Goal: Task Accomplishment & Management: Complete application form

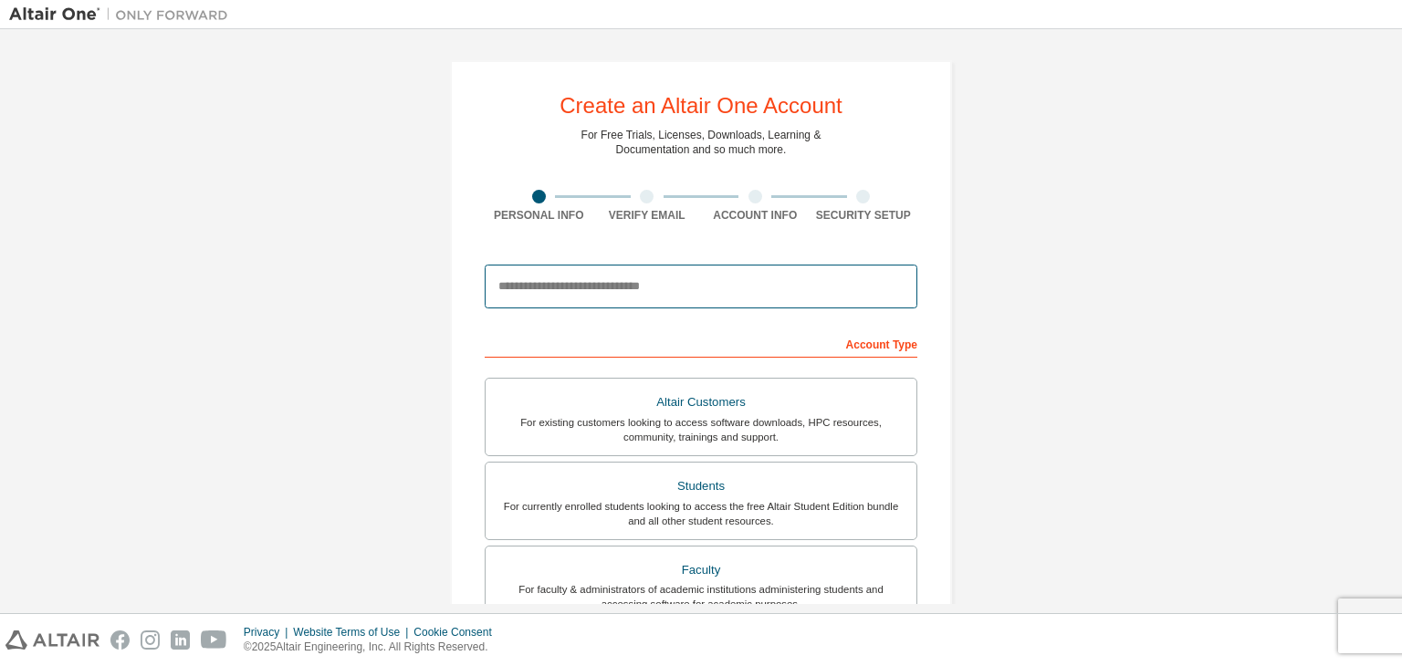
click at [608, 297] on input "email" at bounding box center [701, 287] width 433 height 44
type input "**********"
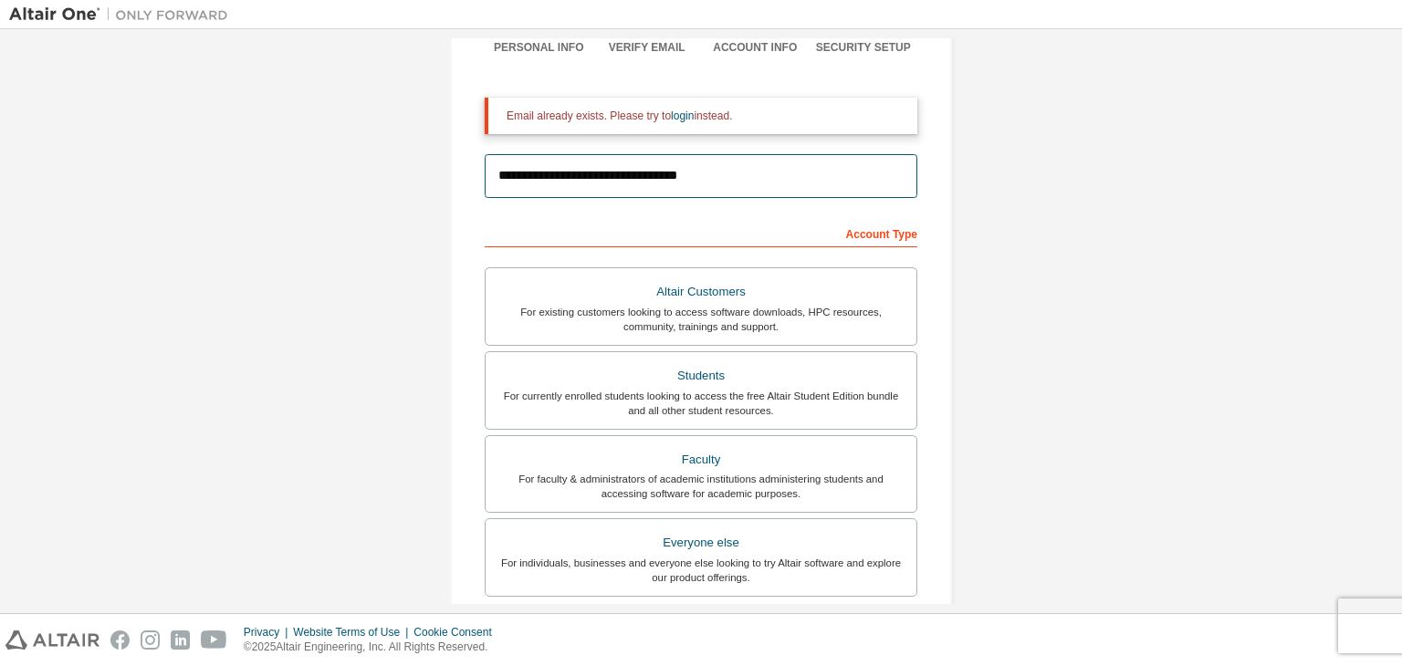
scroll to position [183, 0]
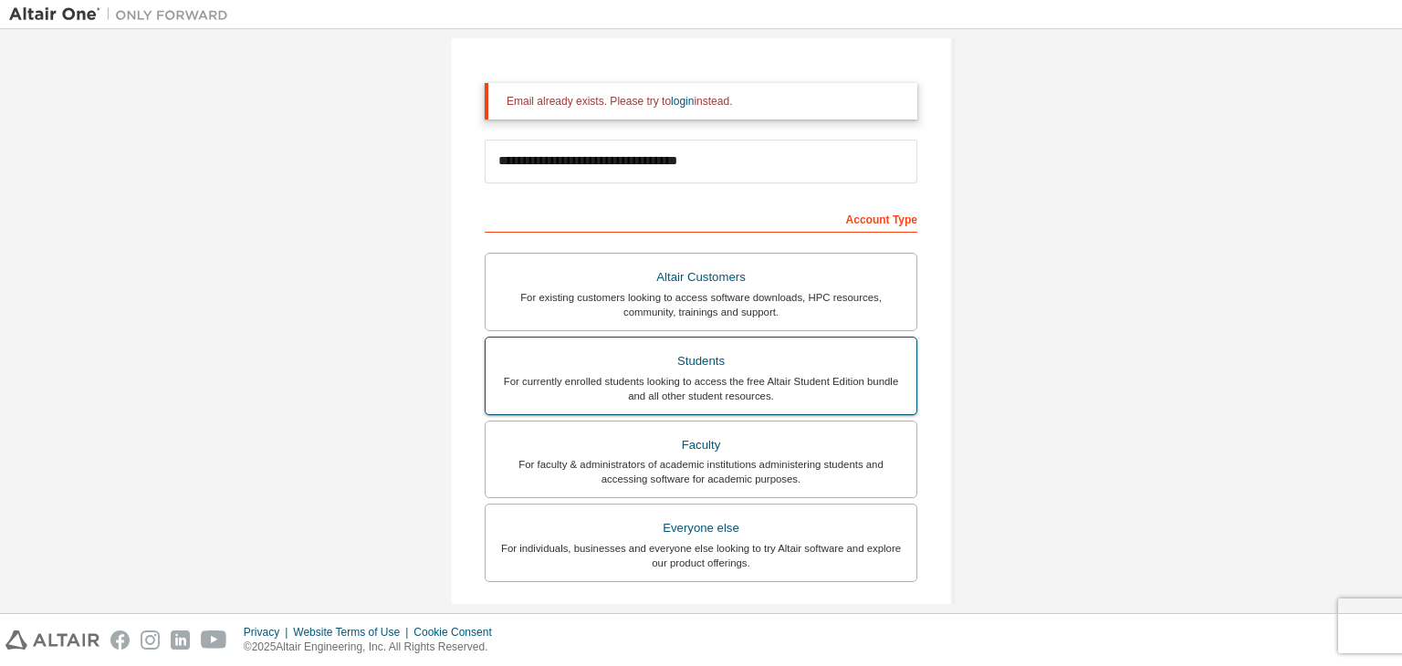
click at [668, 358] on div "Students" at bounding box center [700, 362] width 409 height 26
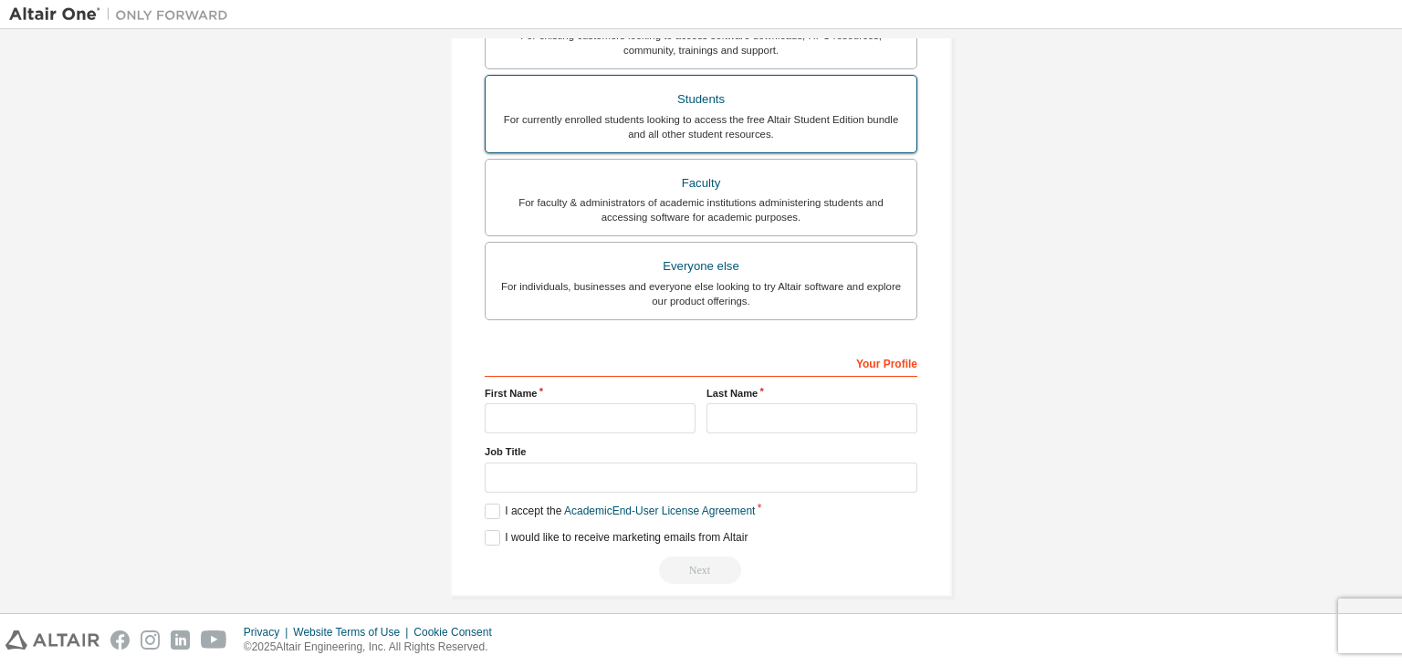
scroll to position [454, 0]
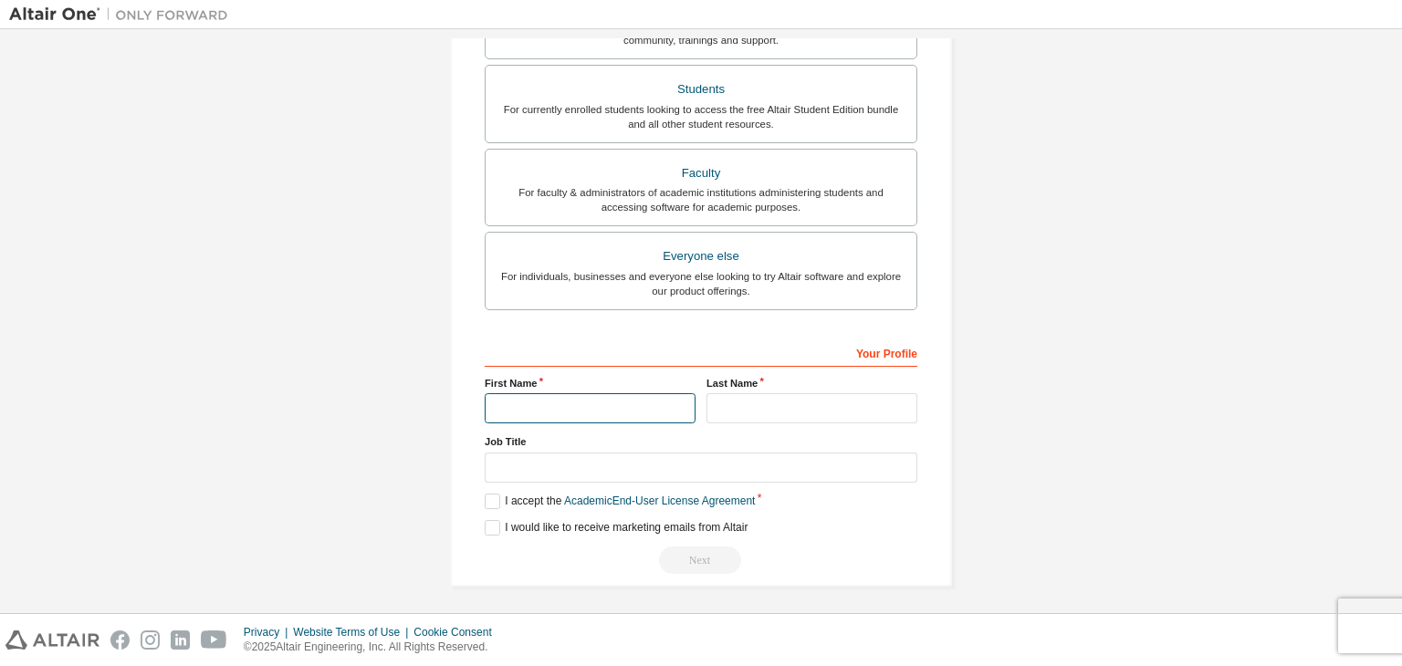
click at [588, 405] on input "text" at bounding box center [590, 408] width 211 height 30
type input "**********"
click at [725, 412] on input "text" at bounding box center [811, 408] width 211 height 30
type input "*****"
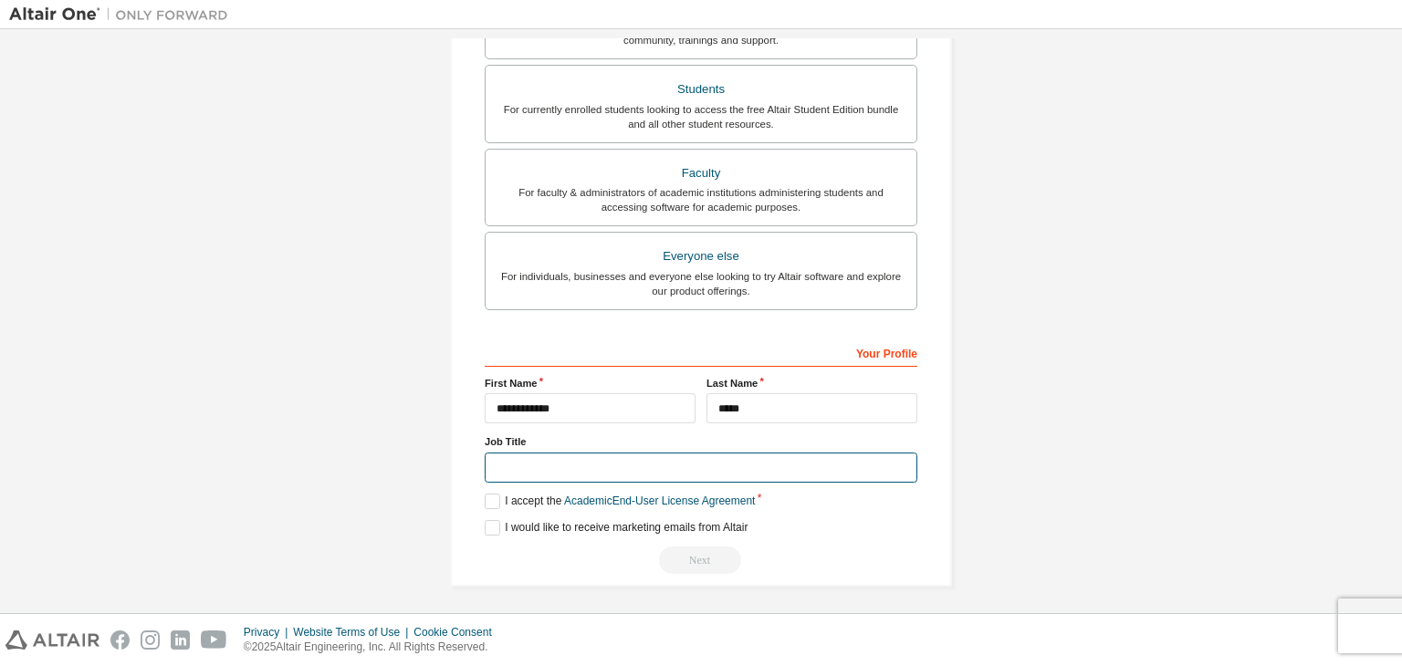
click at [671, 464] on input "text" at bounding box center [701, 468] width 433 height 30
type input "****"
click at [576, 495] on link "Academic End-User License Agreement" at bounding box center [659, 501] width 191 height 13
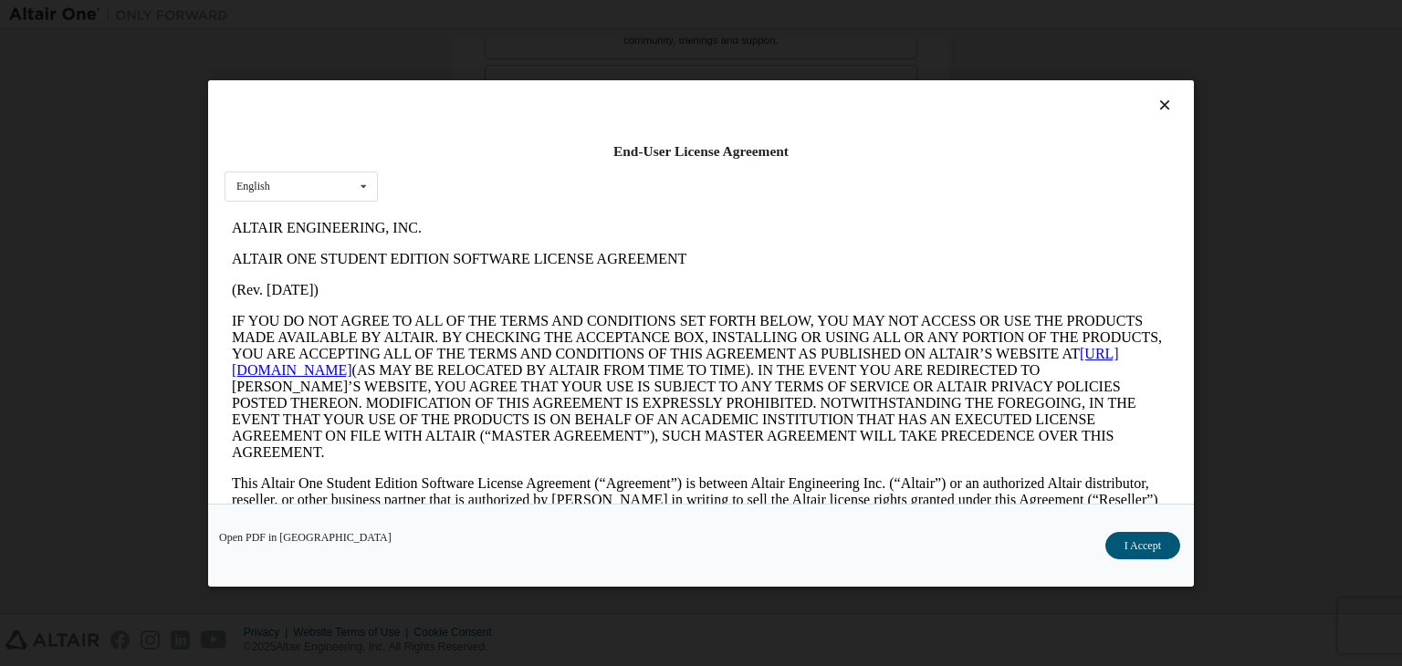
scroll to position [0, 0]
click at [1155, 99] on icon at bounding box center [1164, 105] width 19 height 16
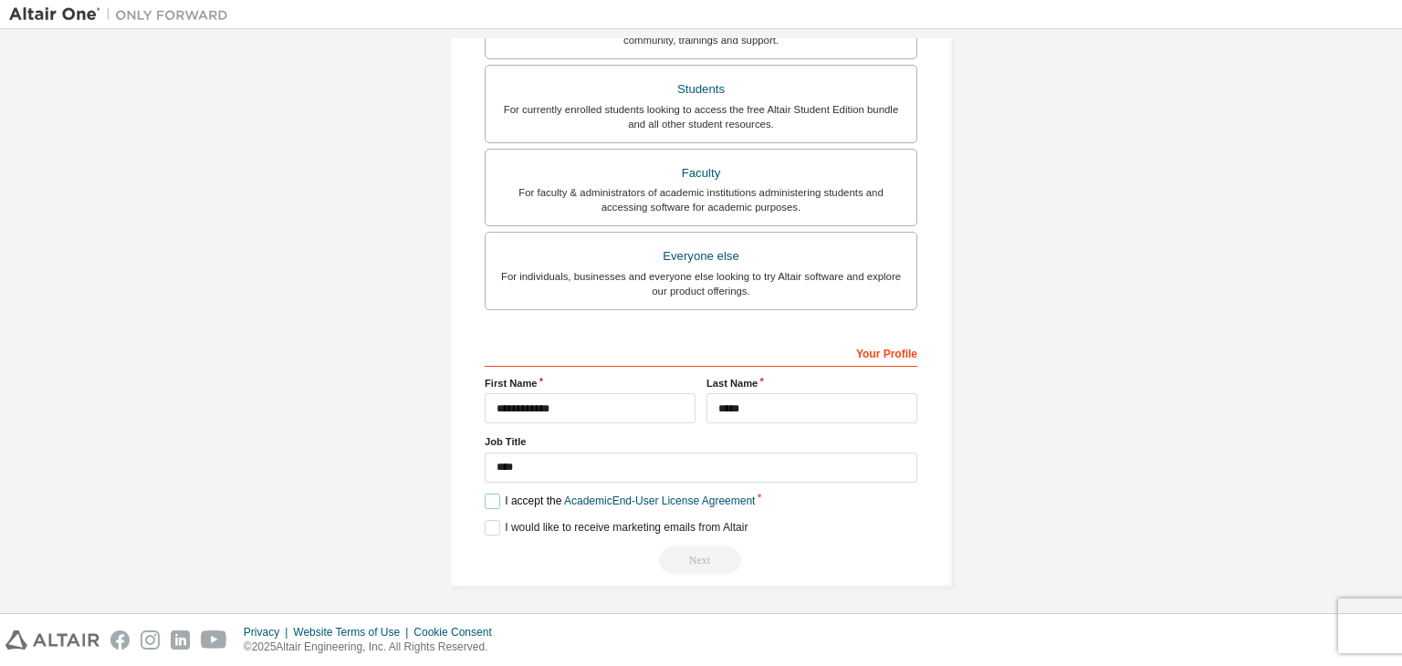
click at [496, 500] on label "I accept the Academic End-User License Agreement" at bounding box center [620, 502] width 270 height 16
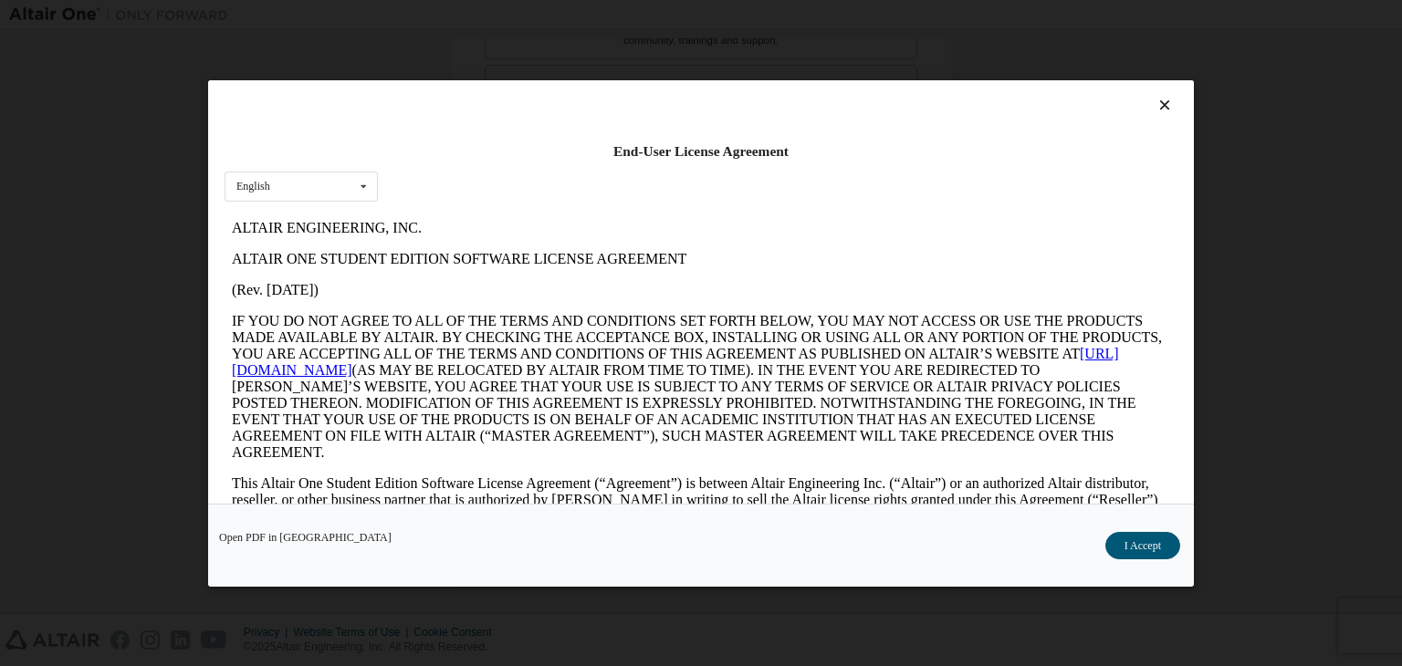
click at [1155, 109] on icon at bounding box center [1164, 105] width 19 height 16
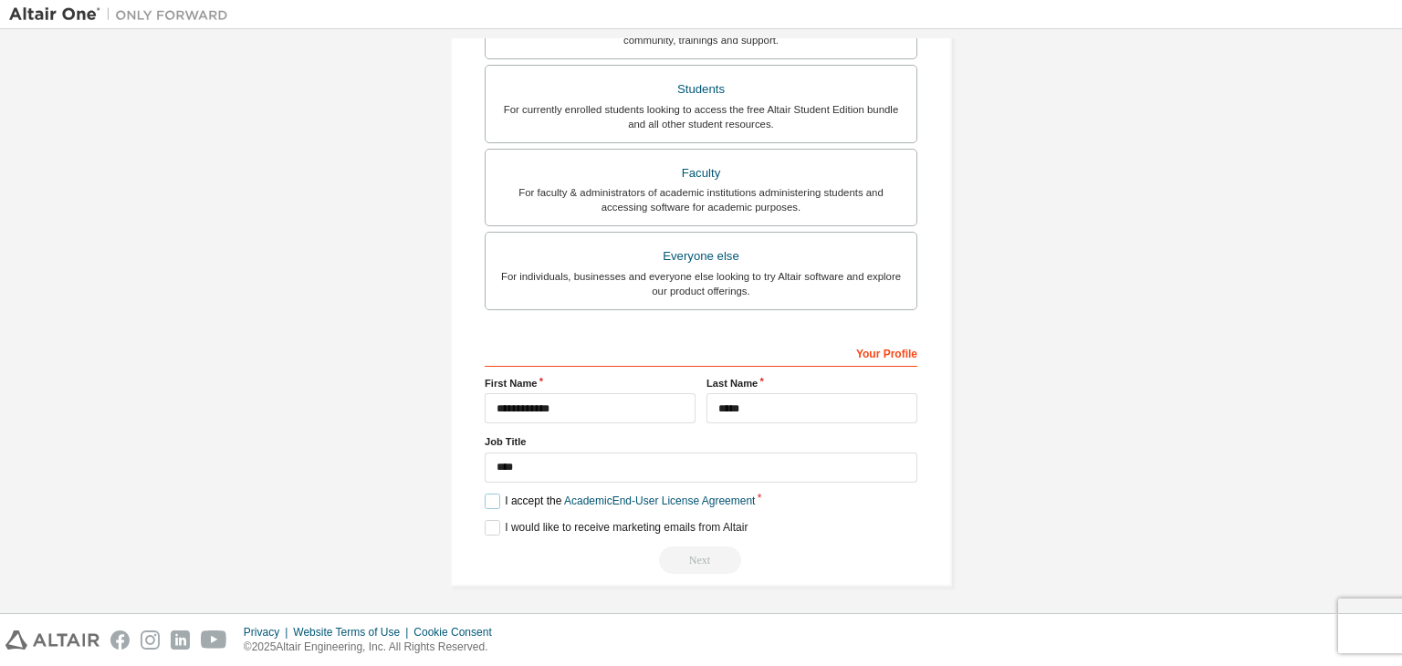
click at [485, 494] on label "I accept the Academic End-User License Agreement" at bounding box center [620, 502] width 270 height 16
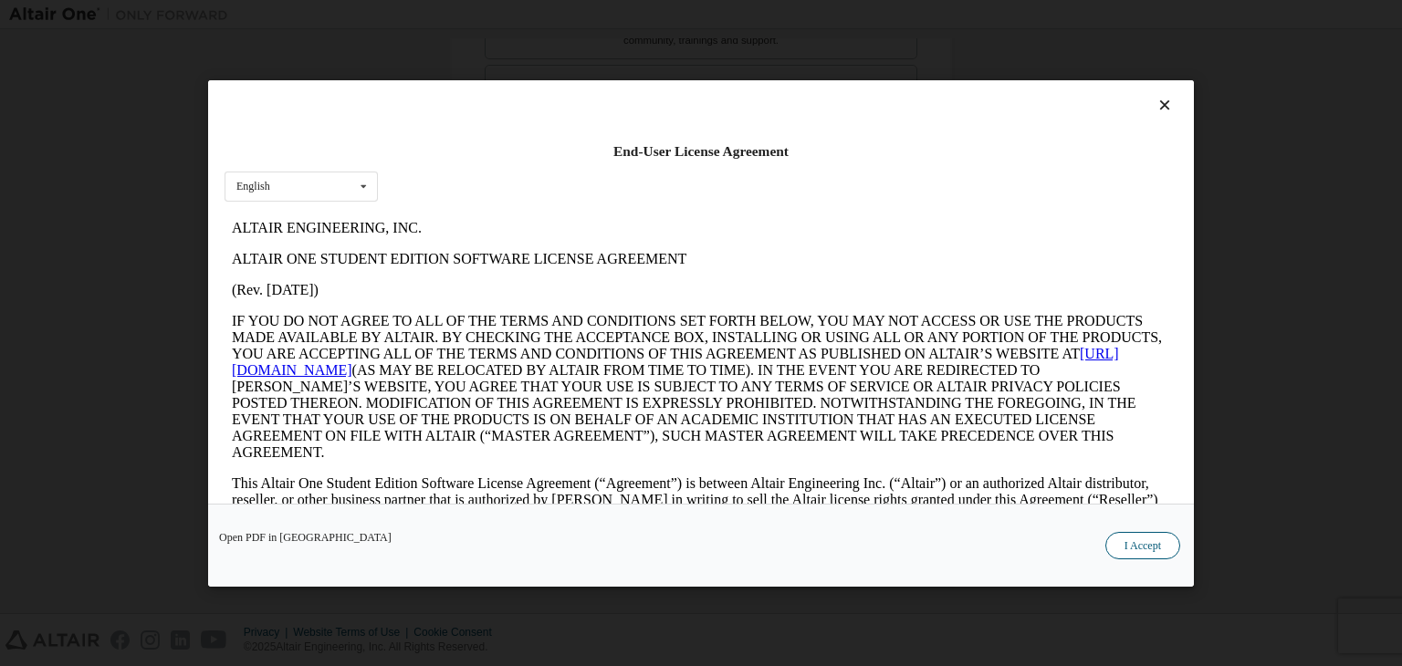
click at [1146, 546] on button "I Accept" at bounding box center [1142, 545] width 75 height 27
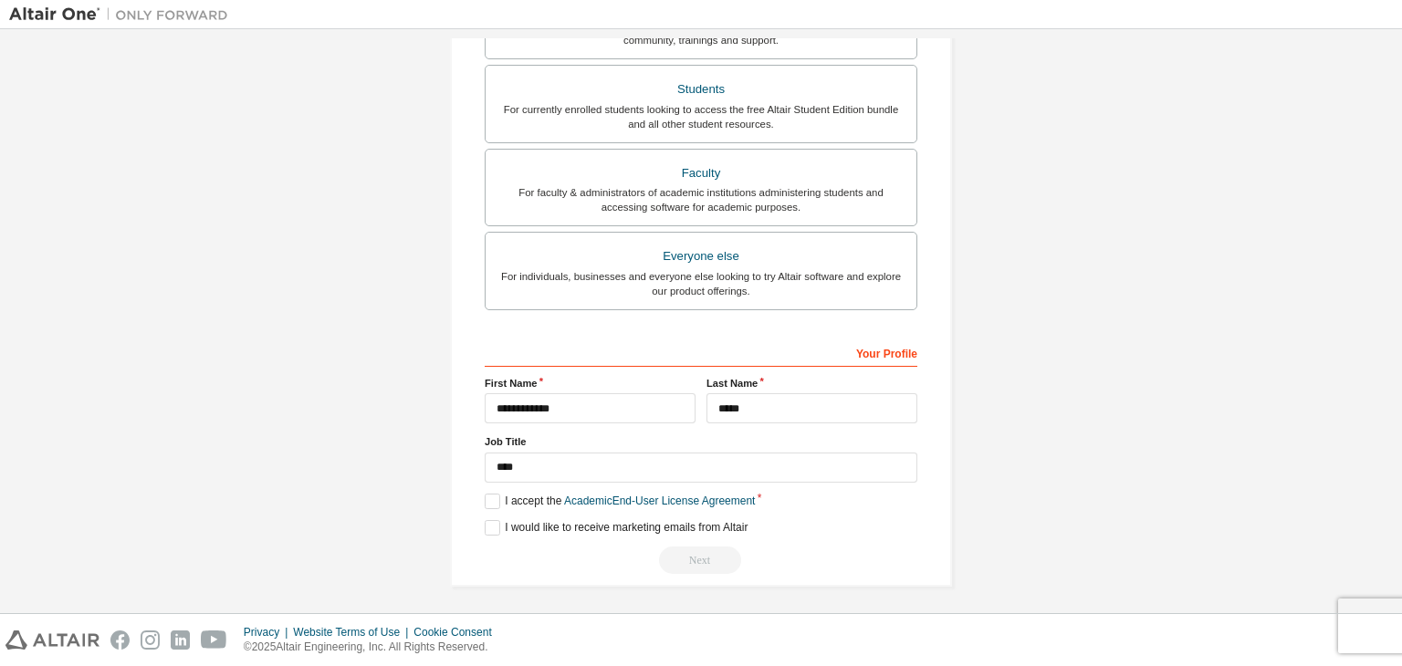
click at [696, 556] on div "Next" at bounding box center [701, 560] width 433 height 27
click at [695, 555] on div "Next" at bounding box center [701, 560] width 433 height 27
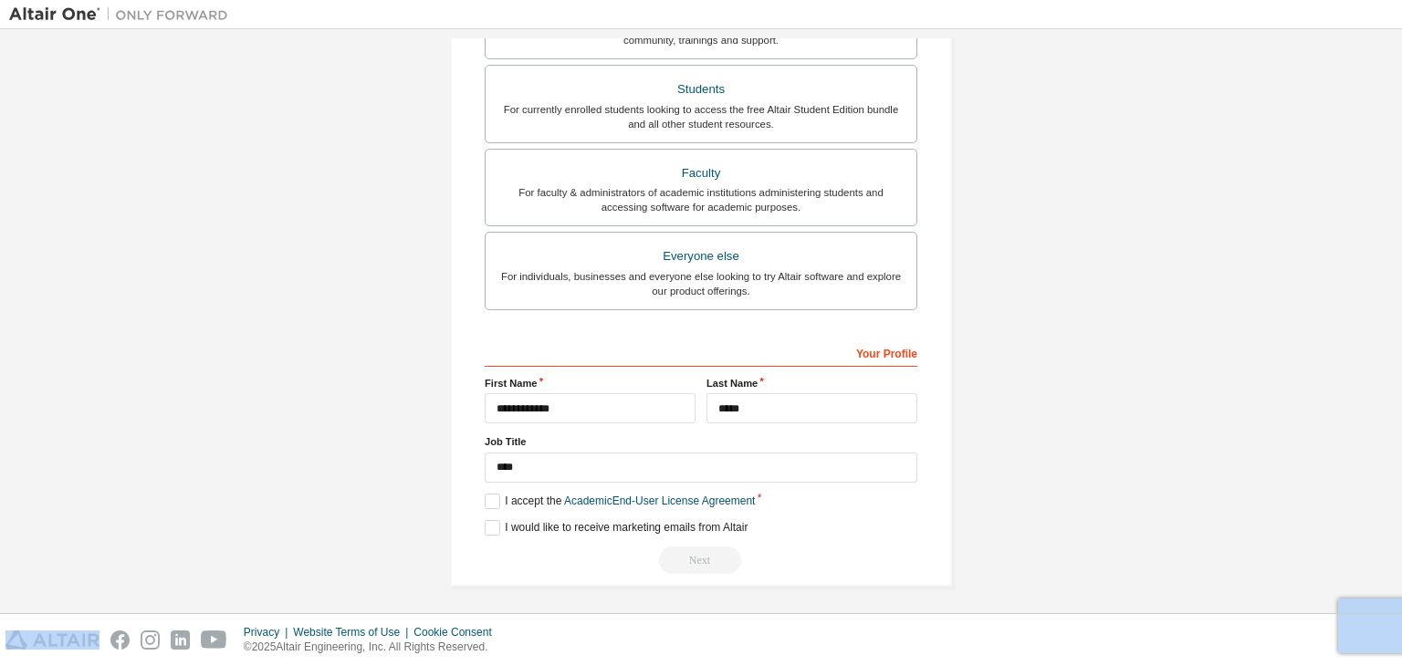
click at [695, 555] on div "Next" at bounding box center [701, 560] width 433 height 27
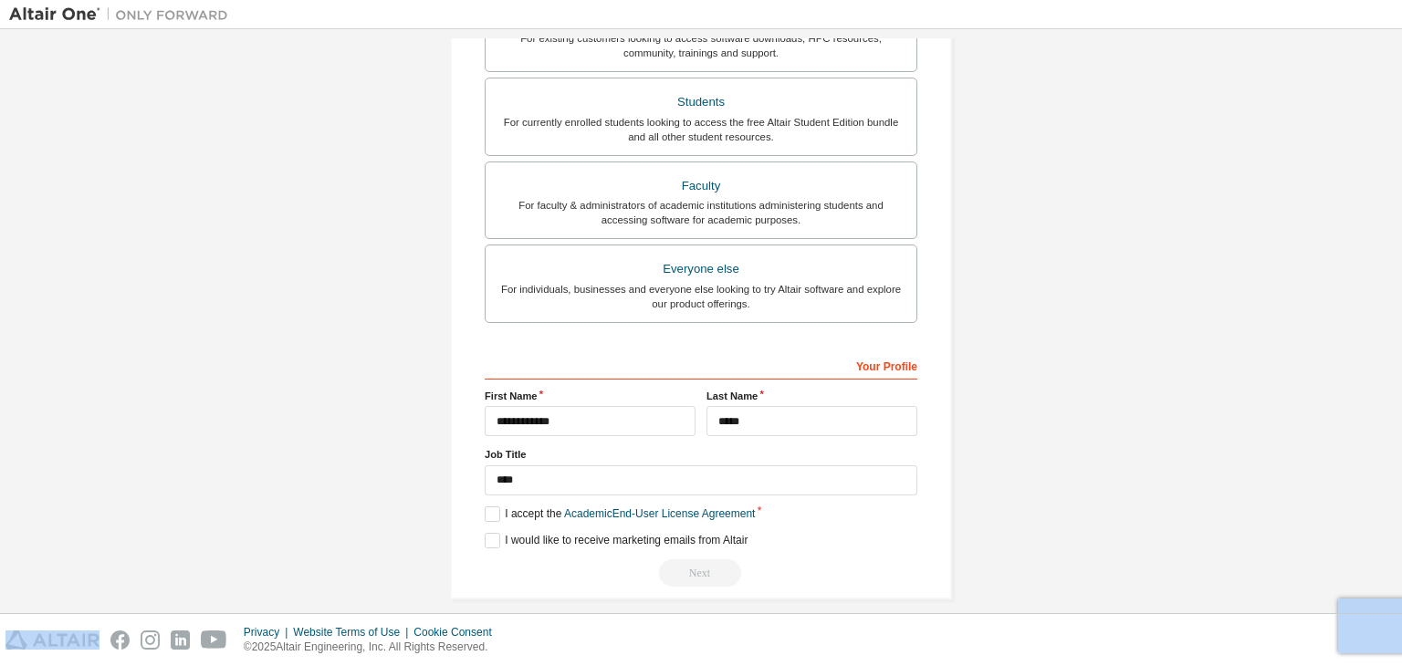
scroll to position [454, 0]
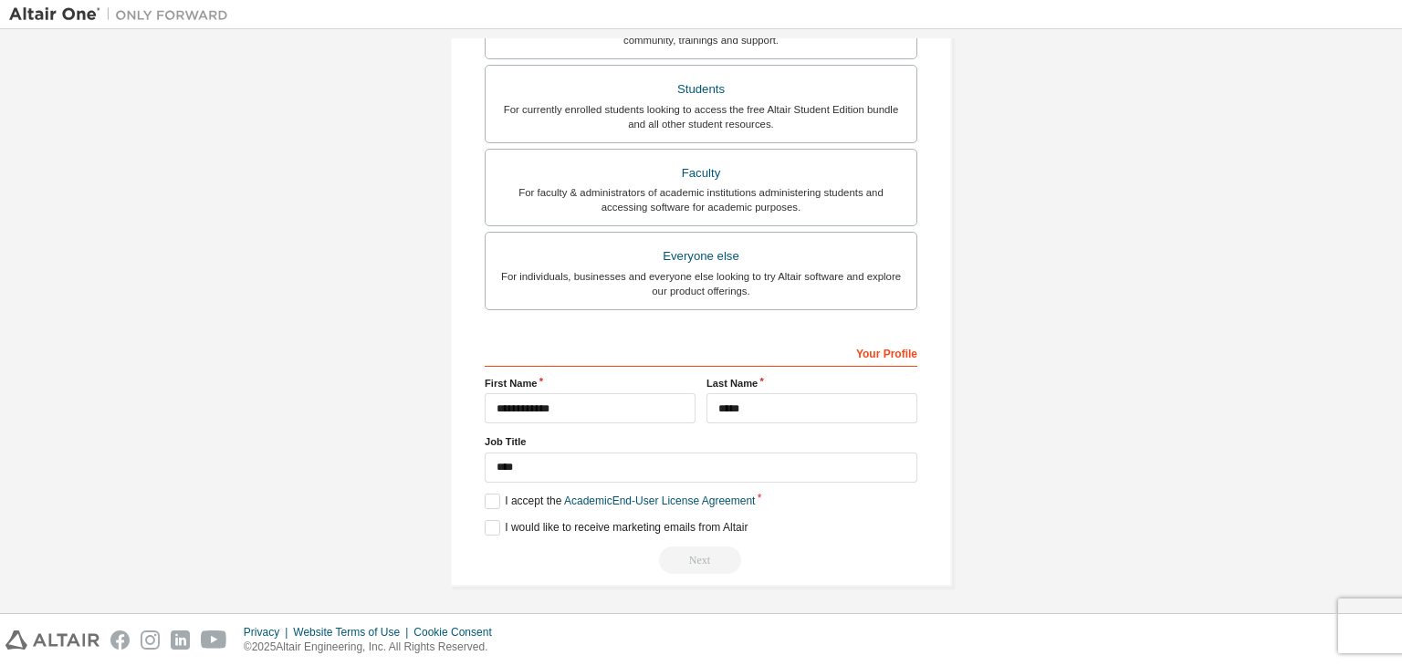
click at [681, 561] on div "Next" at bounding box center [701, 560] width 433 height 27
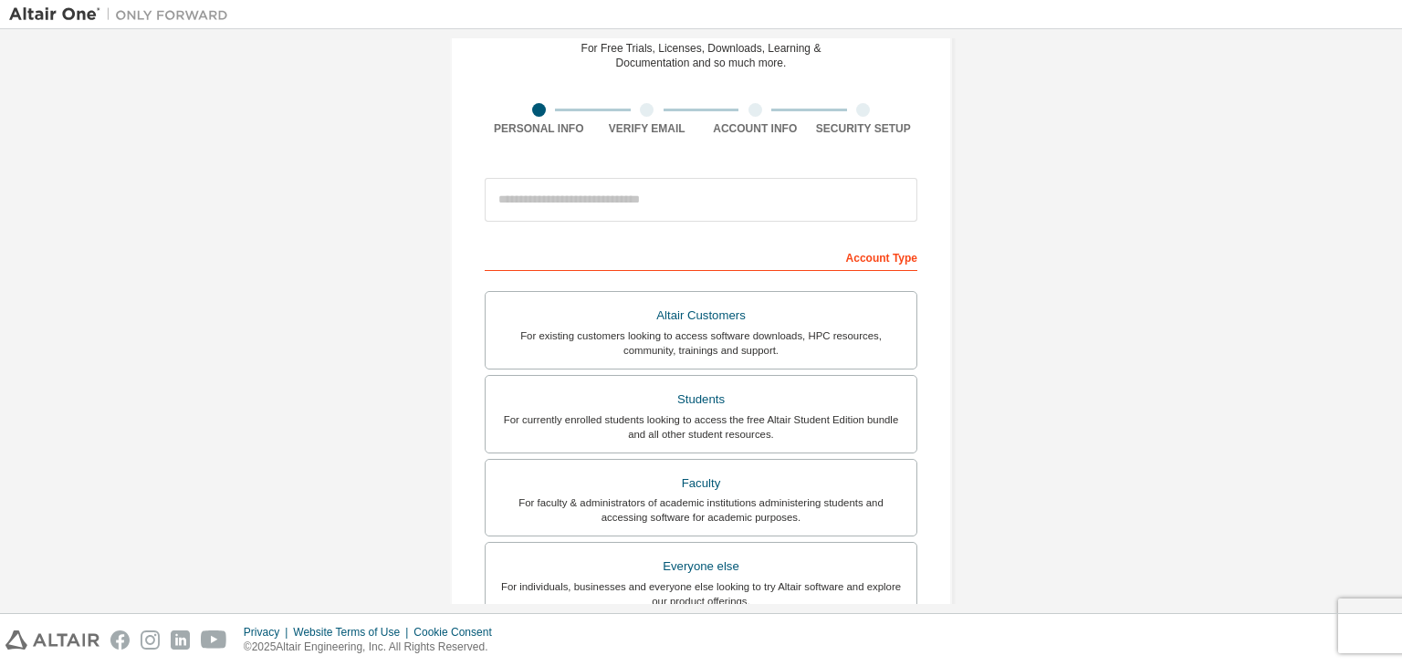
scroll to position [91, 0]
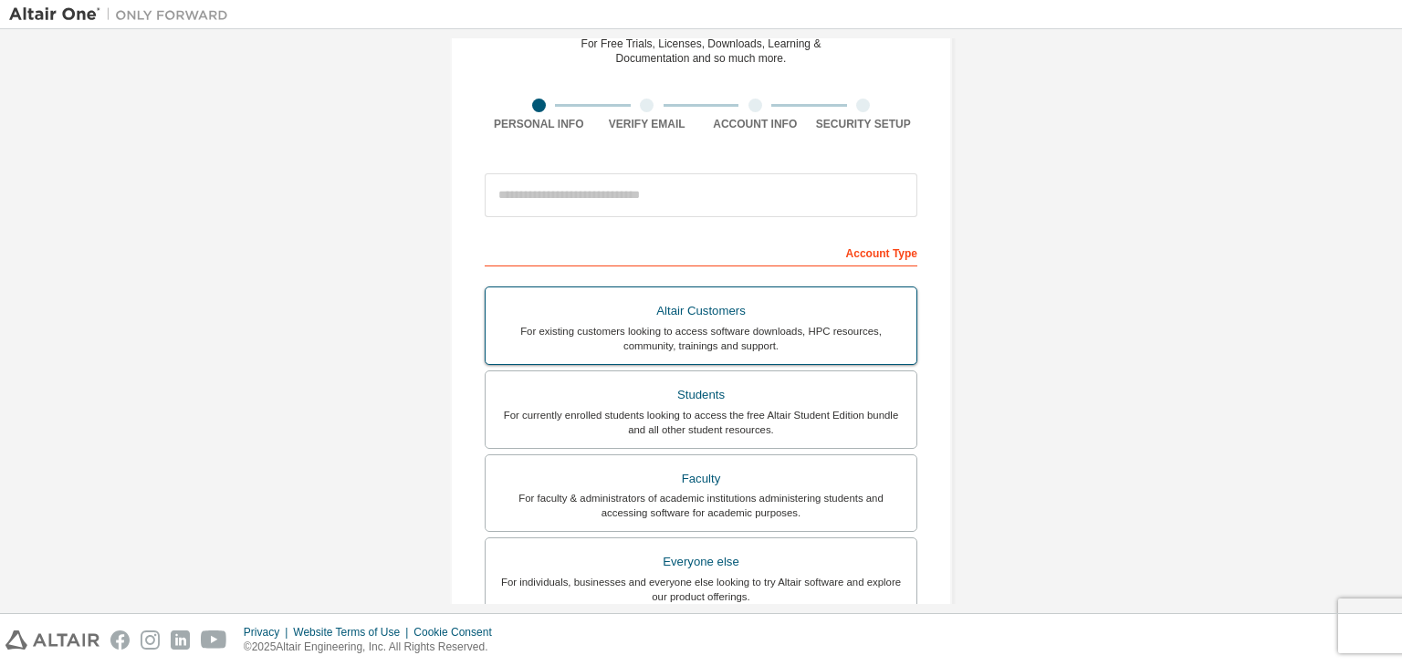
click at [830, 313] on div "Altair Customers" at bounding box center [700, 311] width 409 height 26
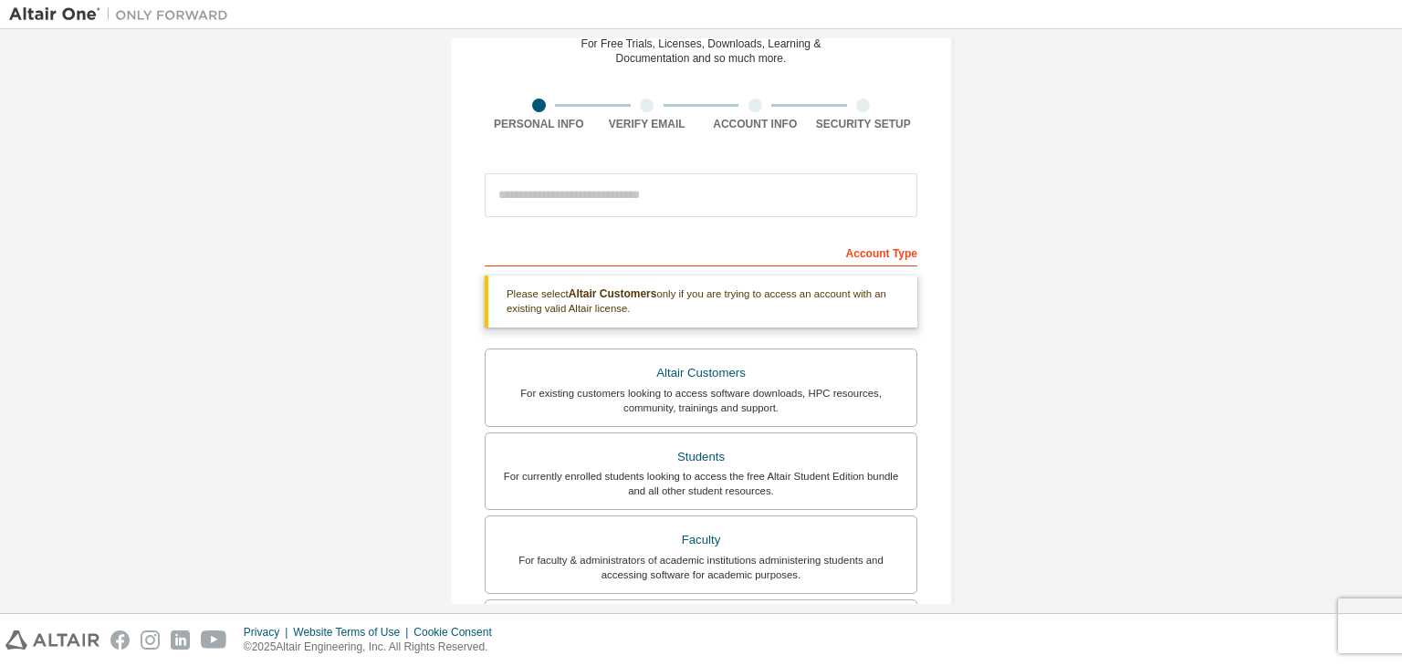
click at [861, 103] on div at bounding box center [863, 106] width 14 height 14
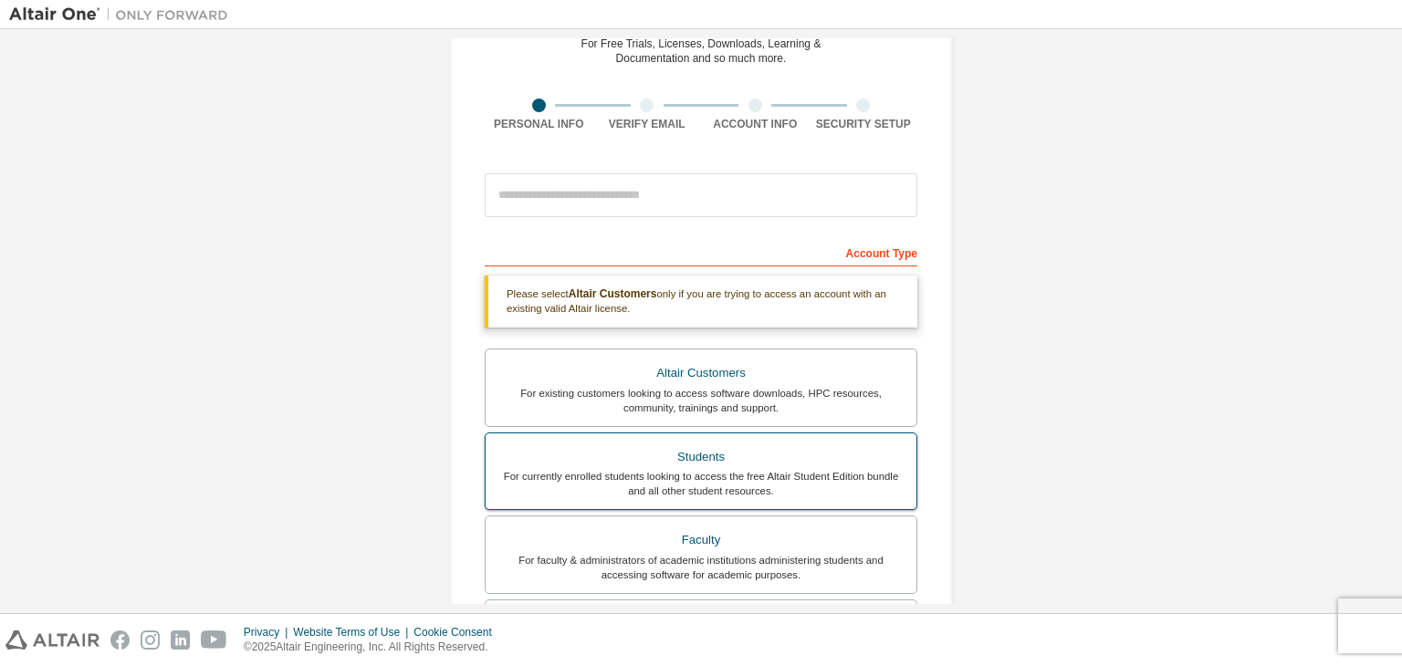
click at [675, 462] on div "Students" at bounding box center [700, 457] width 409 height 26
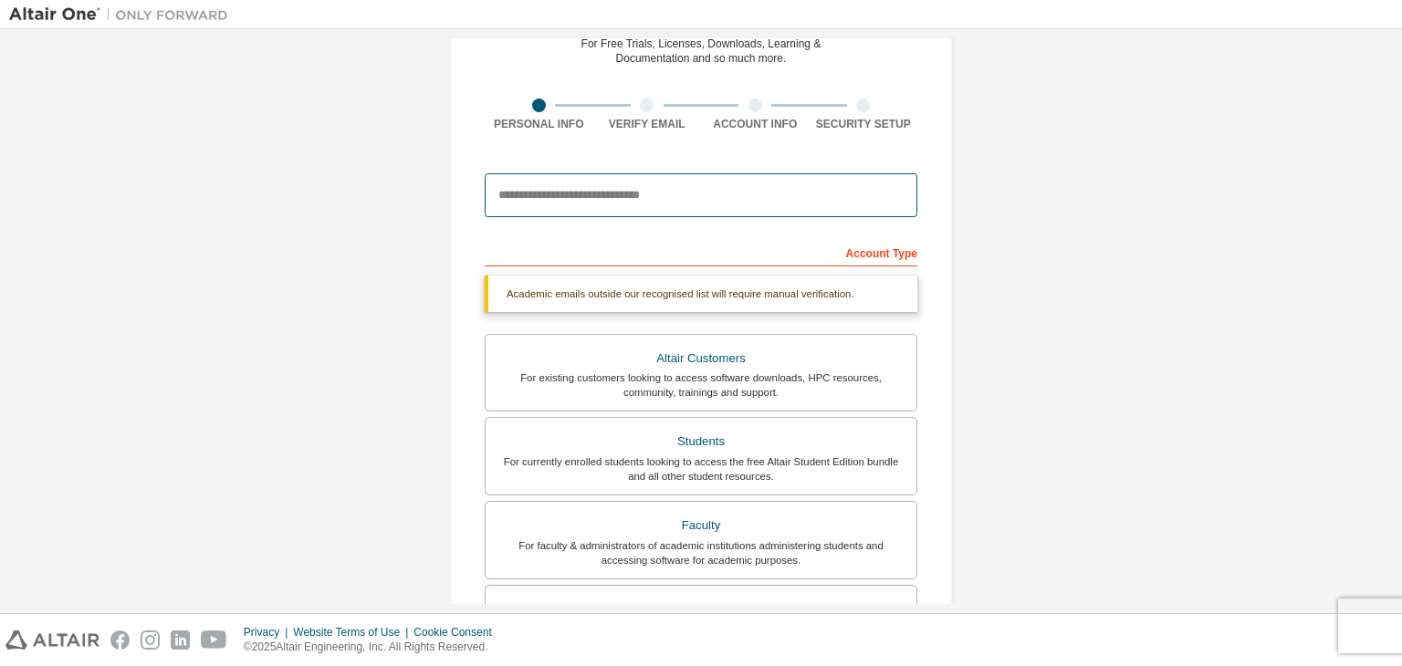
click at [683, 201] on input "email" at bounding box center [701, 195] width 433 height 44
type input "**********"
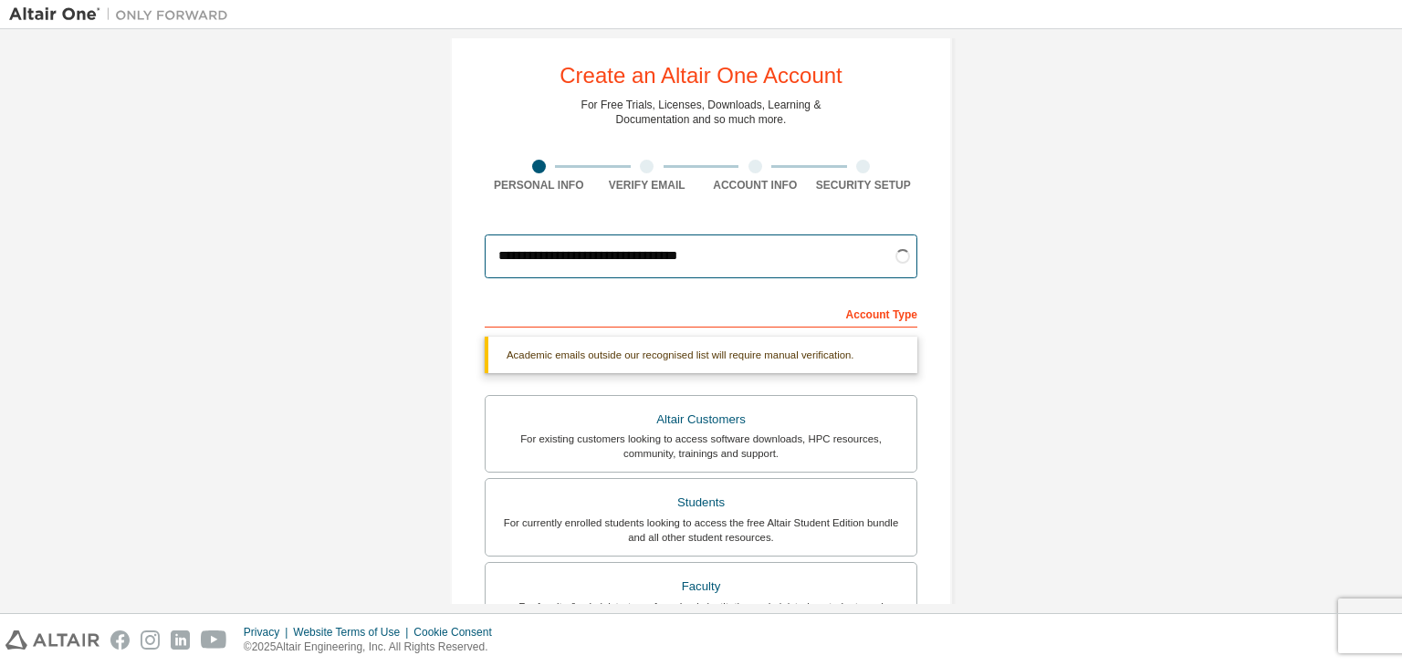
scroll to position [0, 0]
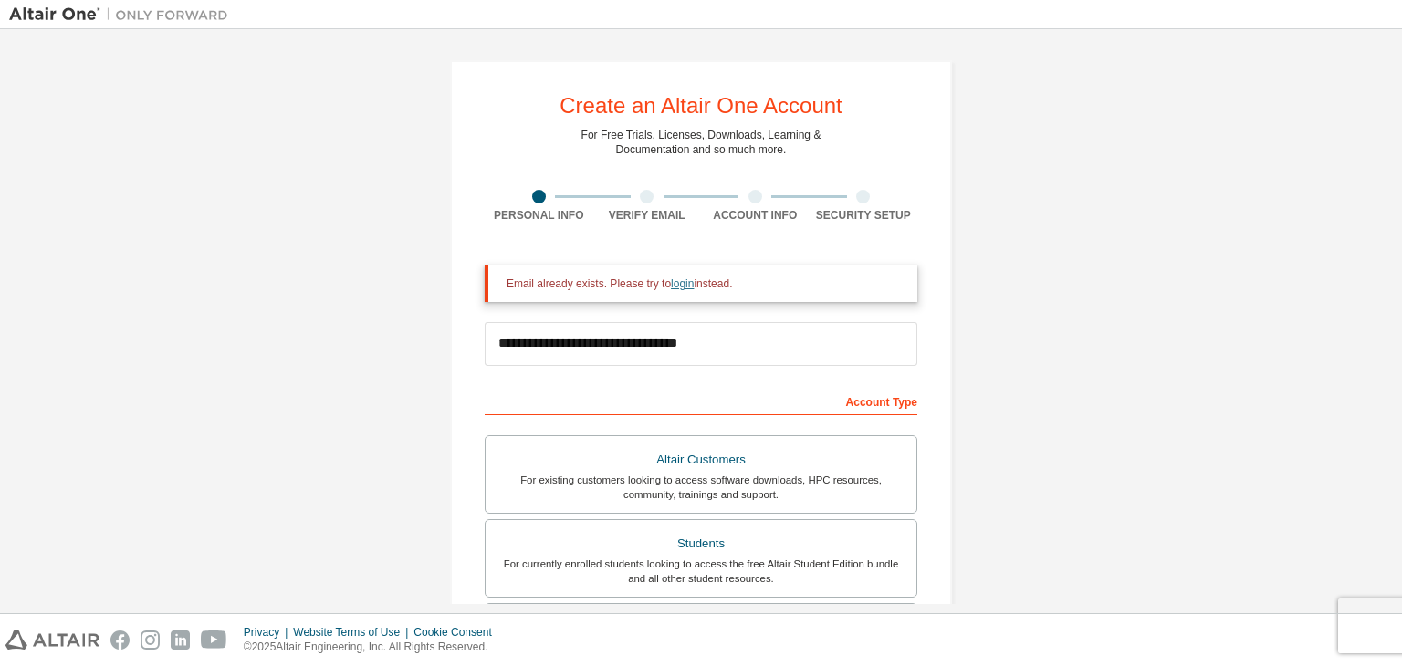
click at [681, 287] on link "login" at bounding box center [682, 283] width 23 height 13
